Goal: Task Accomplishment & Management: Manage account settings

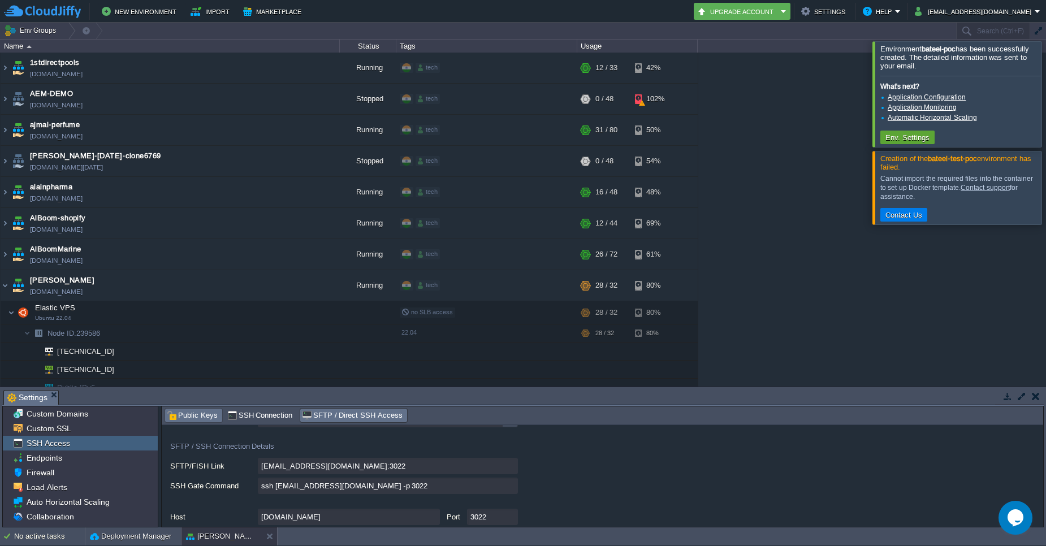
click at [196, 422] on div "Public Keys" at bounding box center [193, 416] width 57 height 14
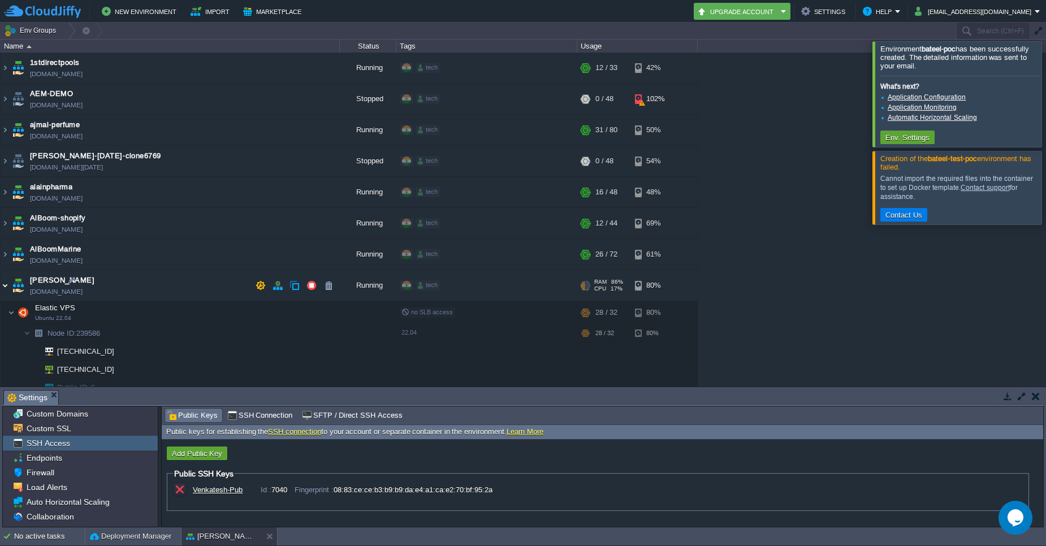
click at [6, 286] on img at bounding box center [5, 285] width 9 height 31
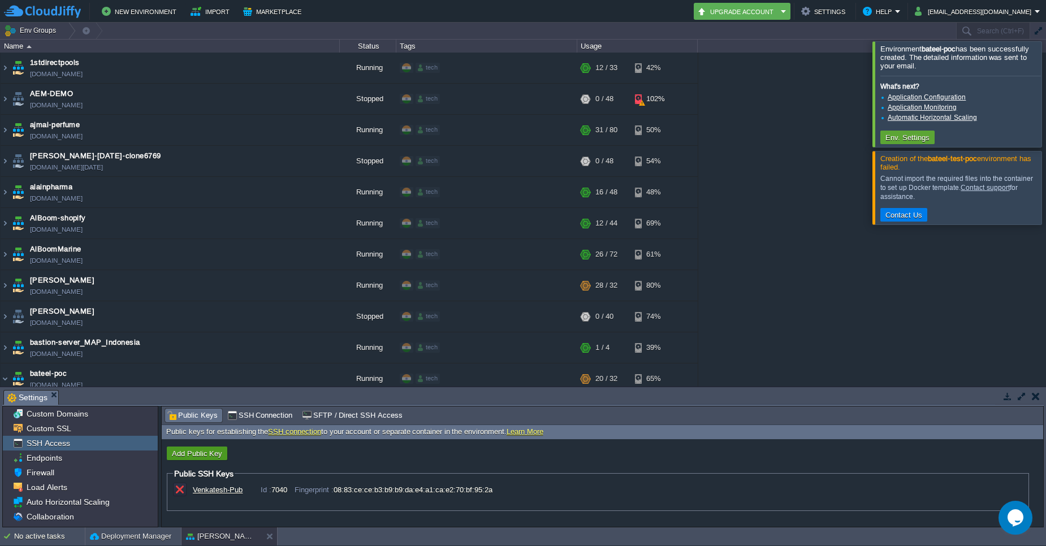
click at [189, 450] on button "Add Public Key" at bounding box center [196, 453] width 57 height 10
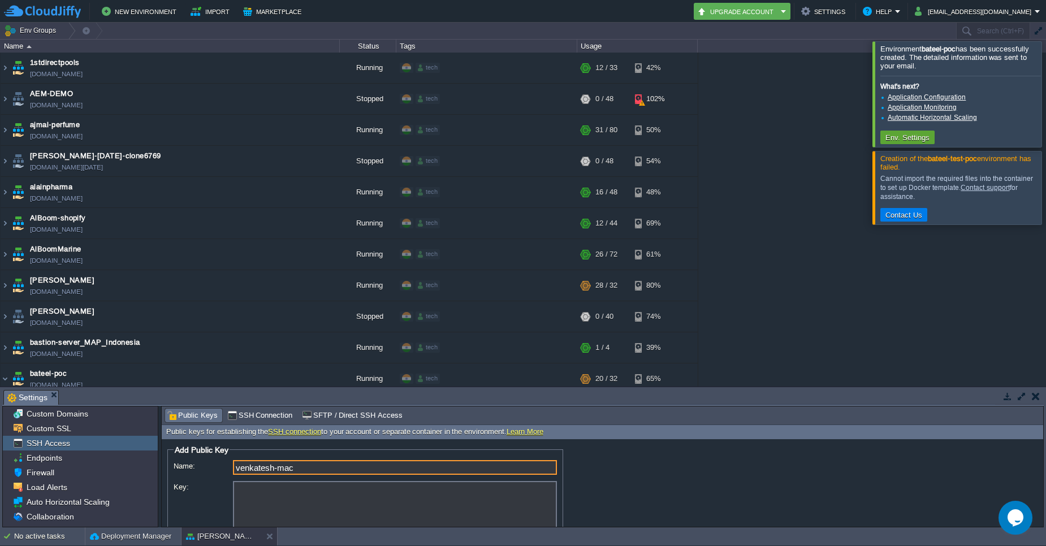
type input "venkatesh-mac"
click at [270, 488] on textarea "Key:" at bounding box center [395, 510] width 324 height 59
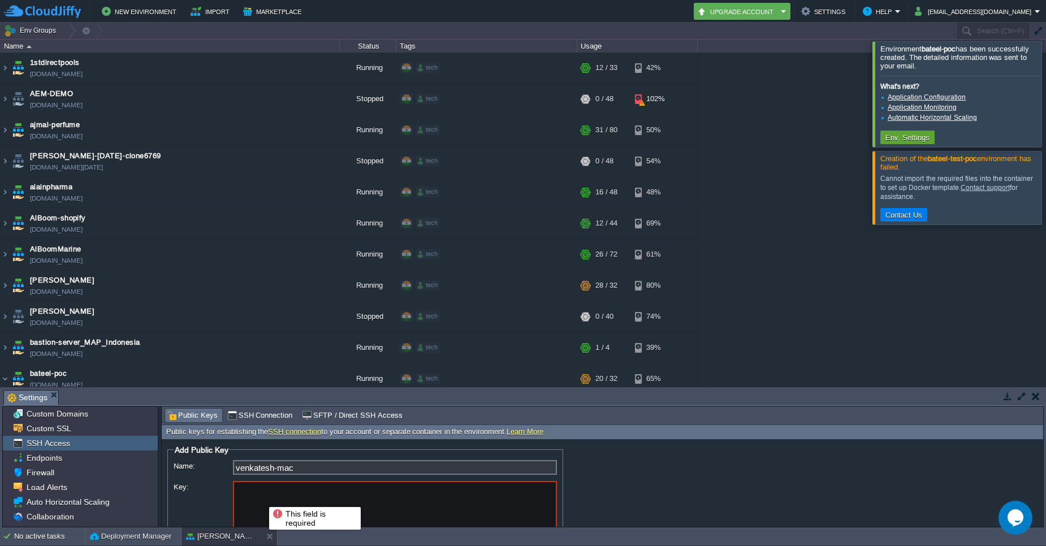
click at [261, 497] on textarea "Key:" at bounding box center [395, 510] width 324 height 59
paste textarea "ssh-ed25519 AAAAC3NzaC1lZDI1NTE5AAAAIBXeujW7NatExO02JomNkUXnNyd3vXUdT8pwmgR0reR…"
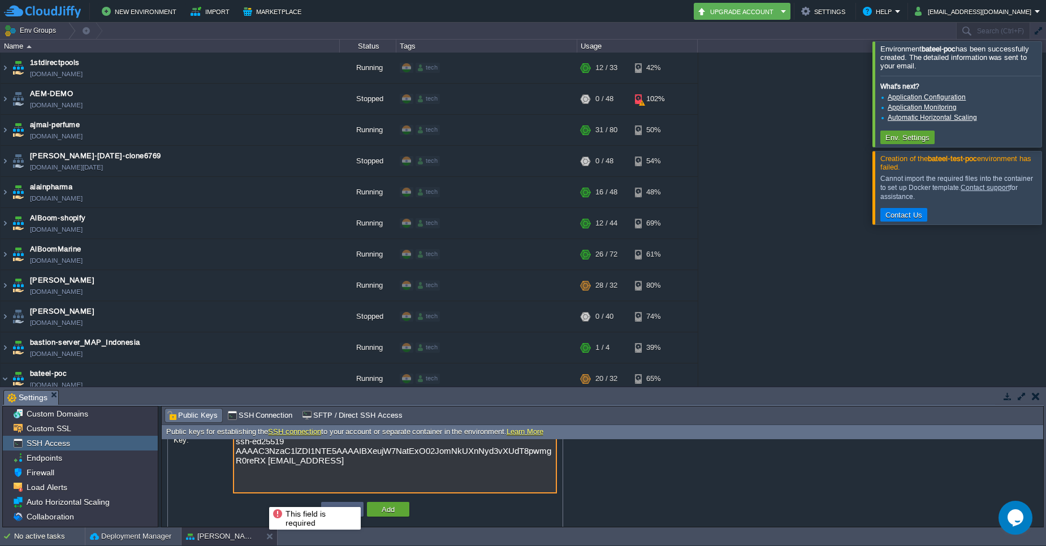
scroll to position [55, 0]
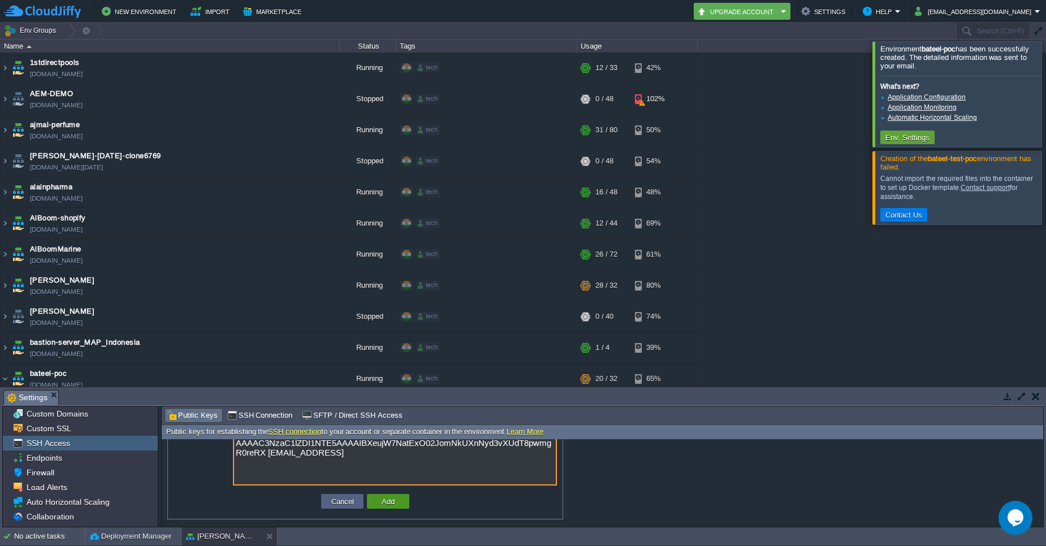
type textarea "ssh-ed25519 AAAAC3NzaC1lZDI1NTE5AAAAIBXeujW7NatExO02JomNkUXnNyd3vXUdT8pwmgR0reR…"
click at [396, 505] on button "Add" at bounding box center [388, 501] width 20 height 10
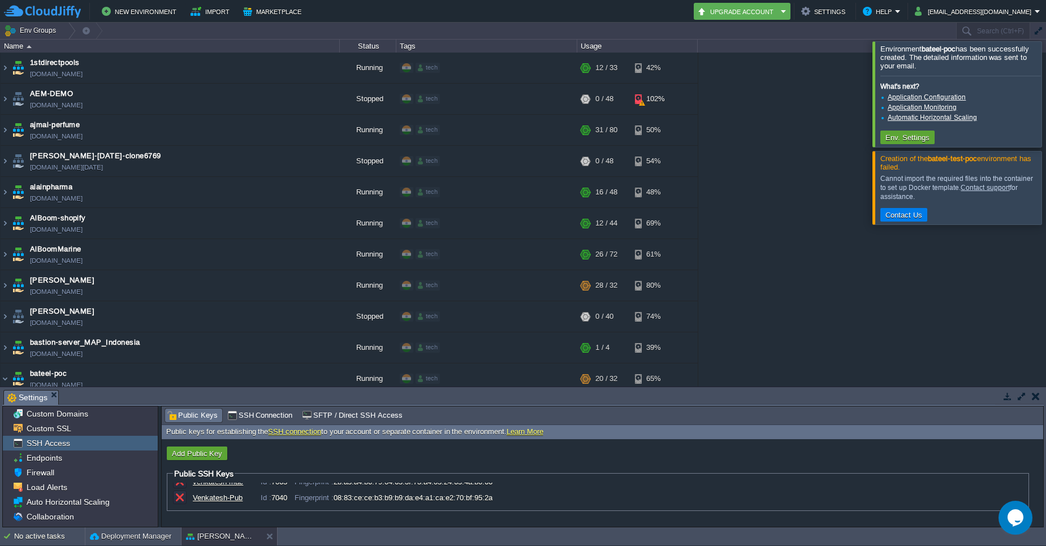
scroll to position [0, 0]
click at [260, 414] on span "SSH Connection" at bounding box center [260, 415] width 66 height 12
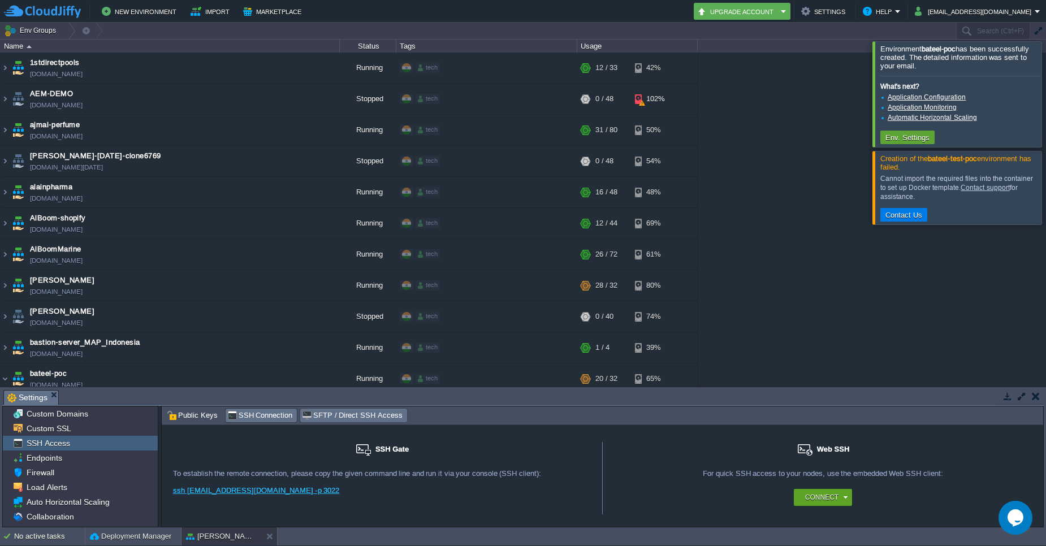
click at [352, 414] on span "SFTP / Direct SSH Access" at bounding box center [352, 415] width 100 height 12
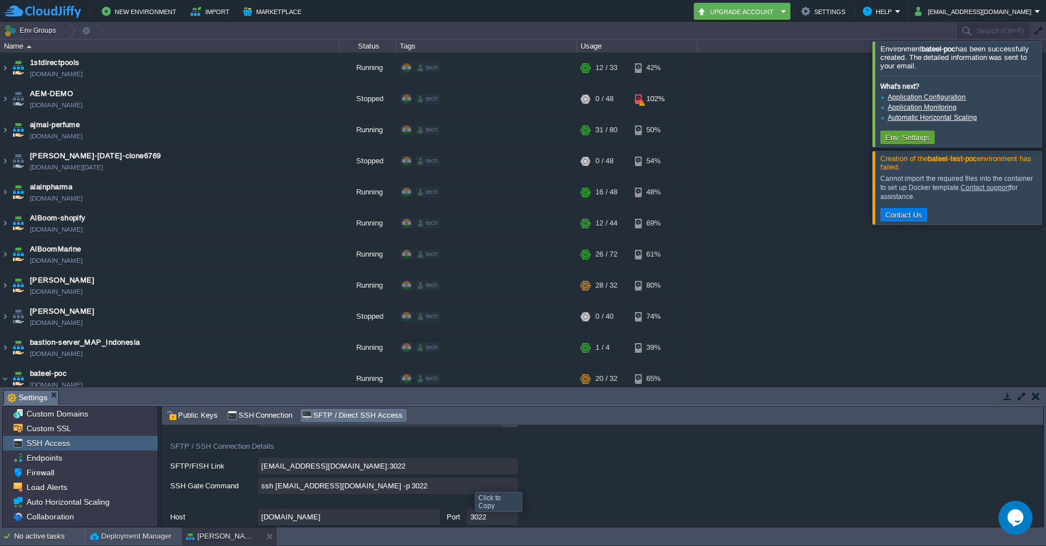
click at [508, 489] on input "ssh [EMAIL_ADDRESS][DOMAIN_NAME] -p 3022" at bounding box center [388, 486] width 260 height 16
